Goal: Information Seeking & Learning: Learn about a topic

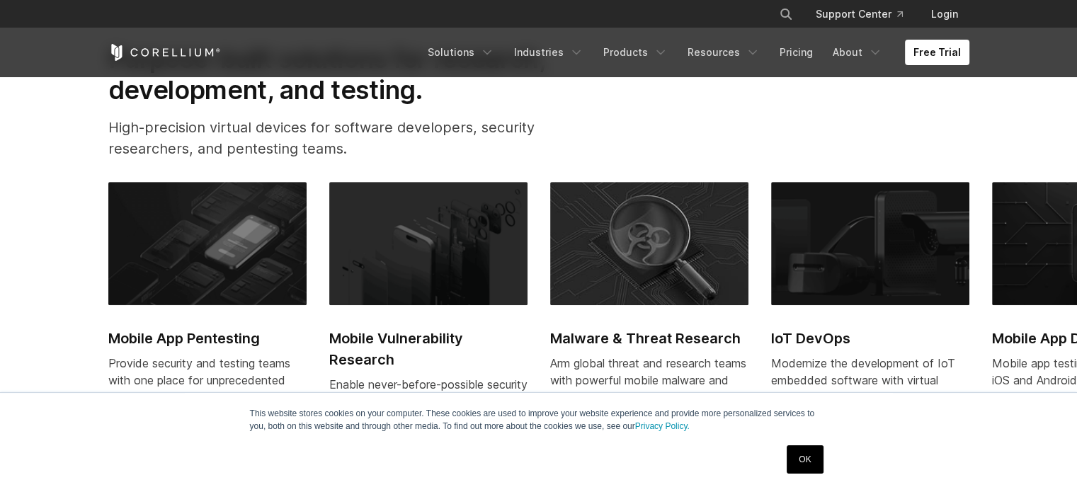
scroll to position [566, 0]
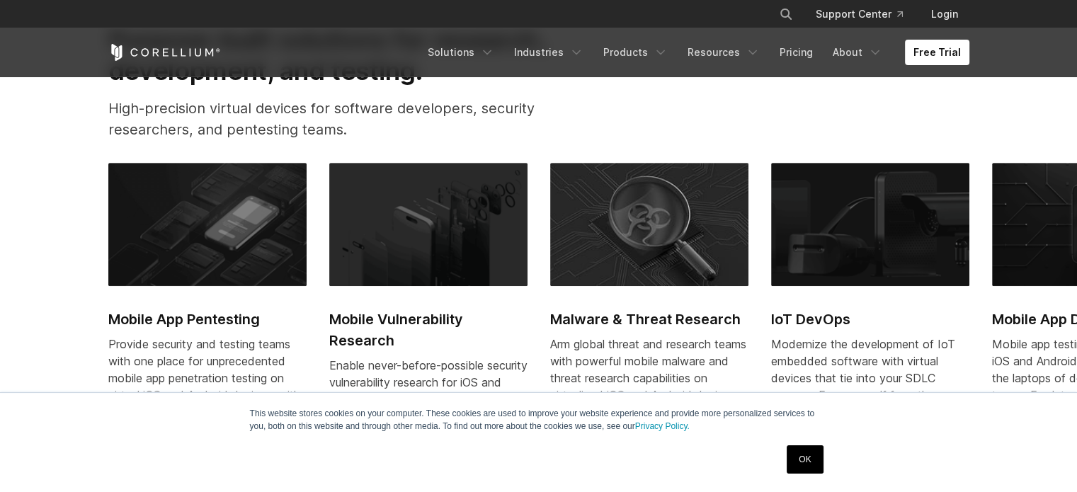
click at [820, 478] on div "This website stores cookies on your computer. These cookies are used to improve…" at bounding box center [539, 442] width 708 height 99
click at [810, 468] on link "OK" at bounding box center [805, 459] width 36 height 28
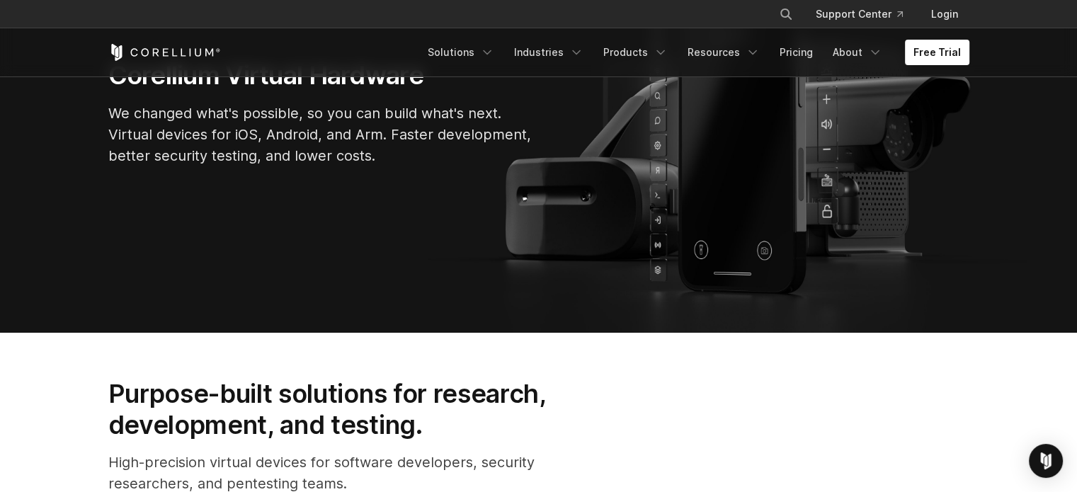
scroll to position [0, 0]
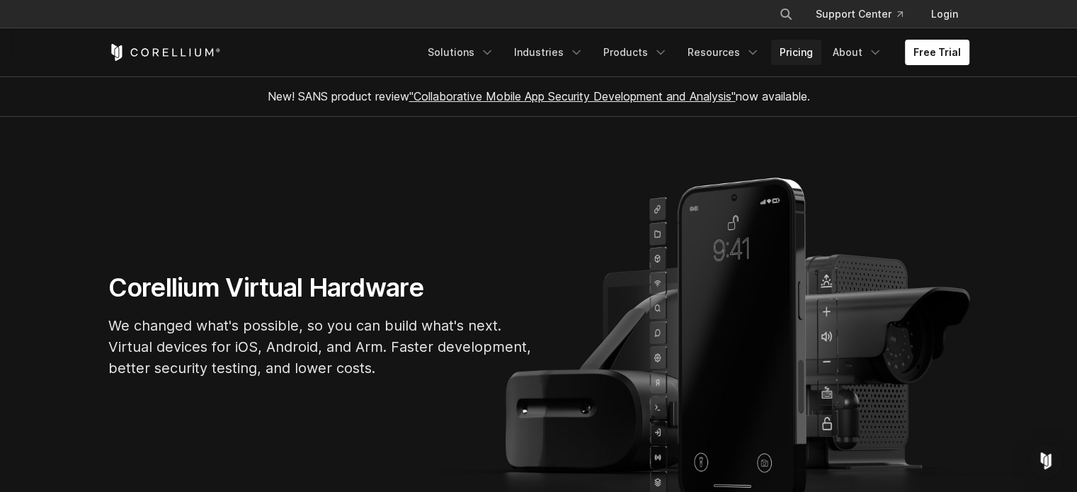
click at [810, 55] on link "Pricing" at bounding box center [796, 52] width 50 height 25
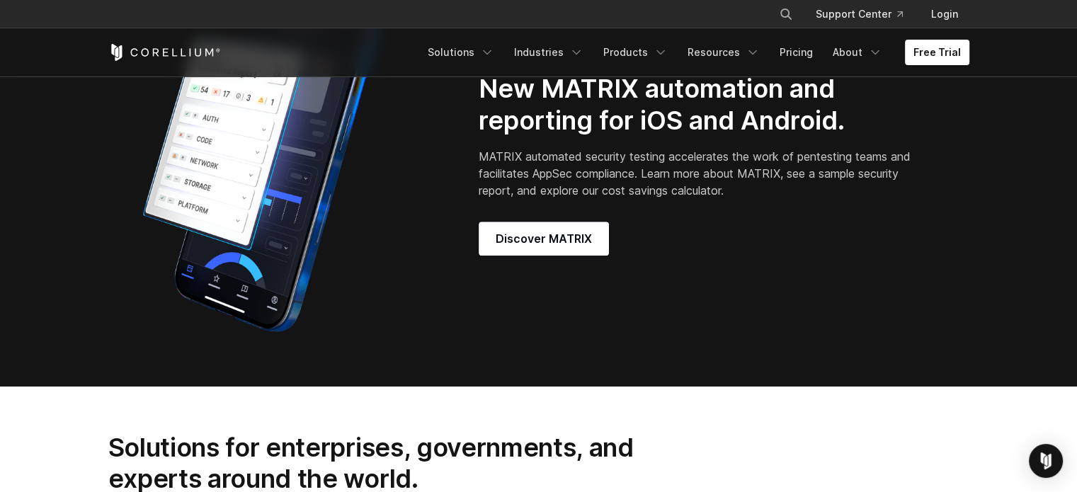
scroll to position [1204, 0]
